Goal: Task Accomplishment & Management: Manage account settings

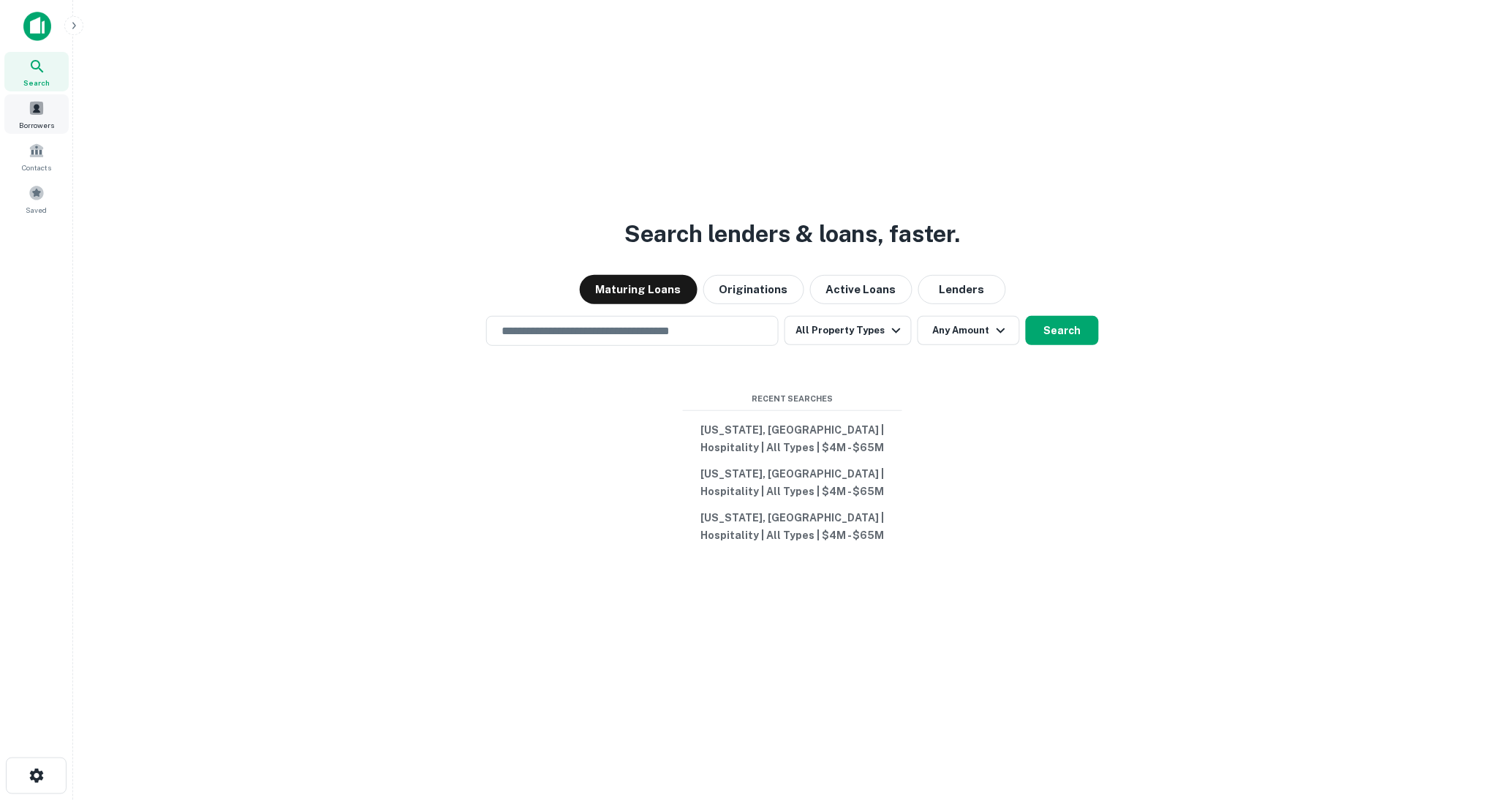
click at [35, 114] on span at bounding box center [36, 108] width 16 height 16
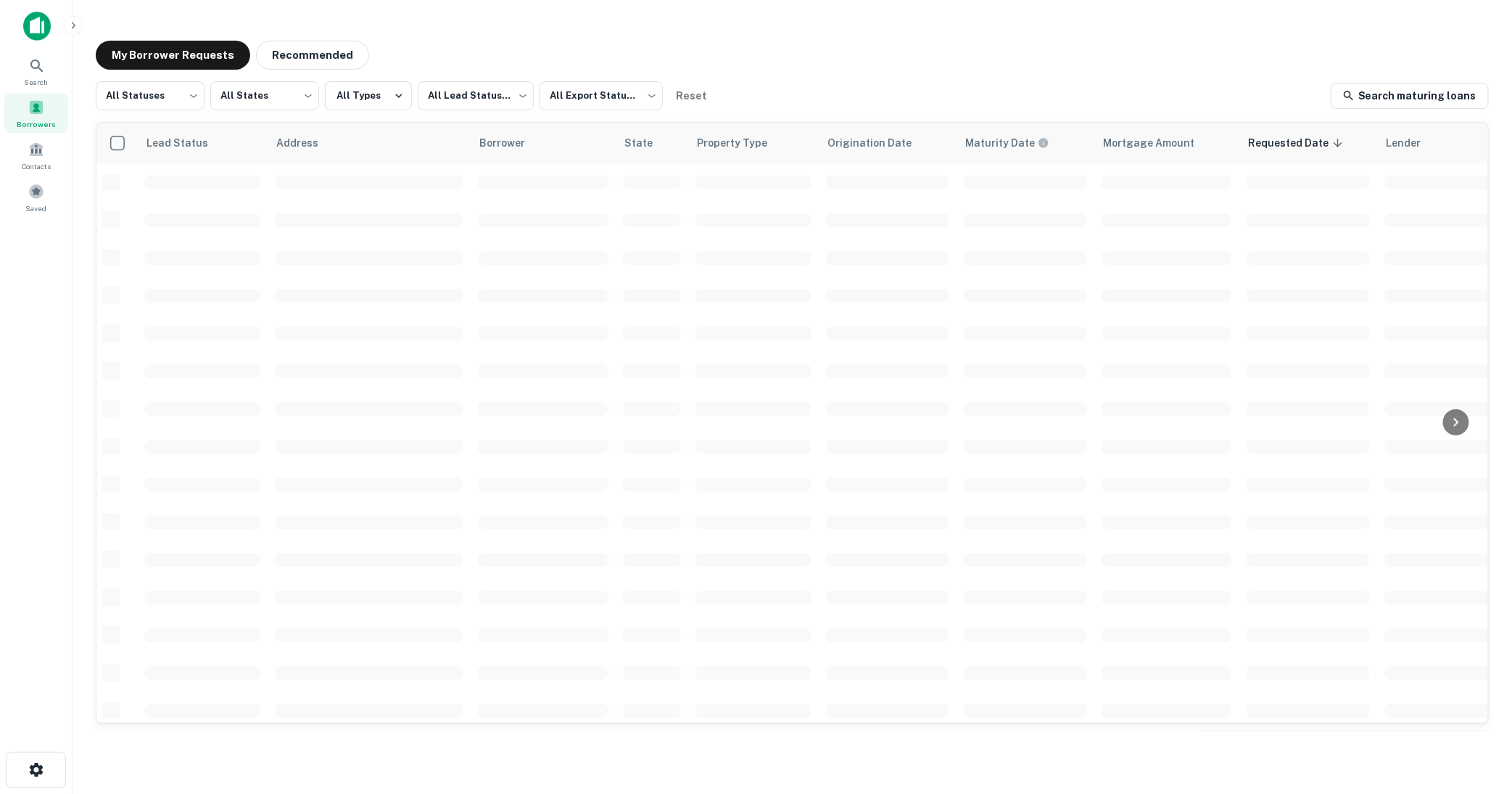
click at [1214, 51] on div "My Borrower Requests Recommended" at bounding box center [793, 56] width 1394 height 29
click at [184, 96] on body "Search Borrowers Contacts Saved My Borrower Requests Recommended All Statuses *…" at bounding box center [756, 397] width 1512 height 794
click at [155, 185] on li "Fulfilled" at bounding box center [150, 186] width 108 height 26
click at [129, 184] on li "Fulfilled" at bounding box center [150, 186] width 108 height 26
type input "*********"
